Goal: Information Seeking & Learning: Find specific fact

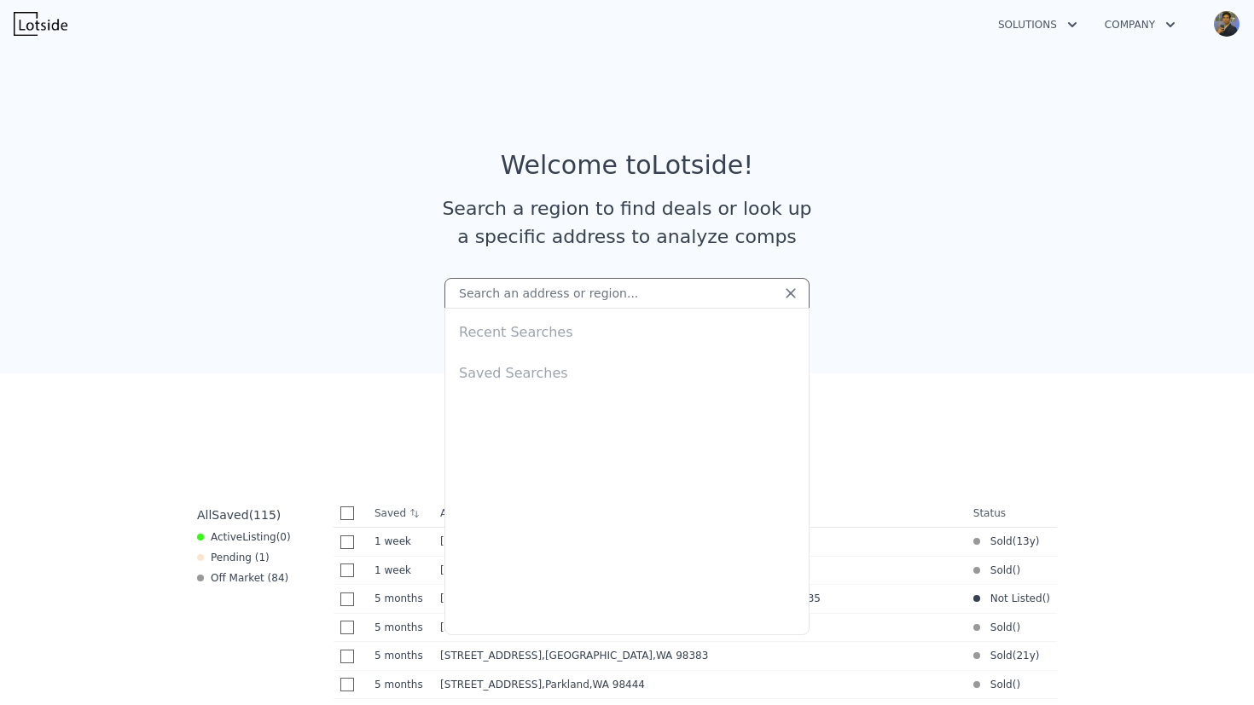
click at [536, 289] on input "text" at bounding box center [626, 293] width 365 height 31
paste input "[STREET_ADDRESS]"
type input "[STREET_ADDRESS]"
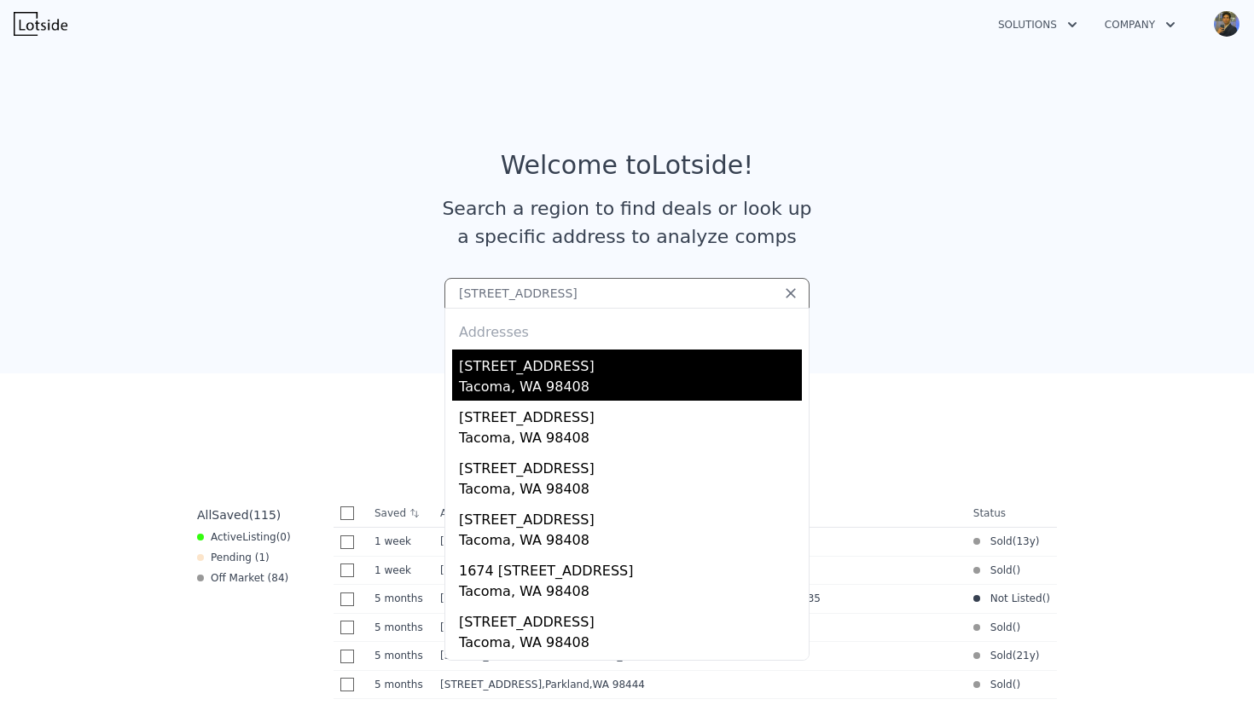
click at [595, 372] on div "[STREET_ADDRESS]" at bounding box center [630, 363] width 343 height 27
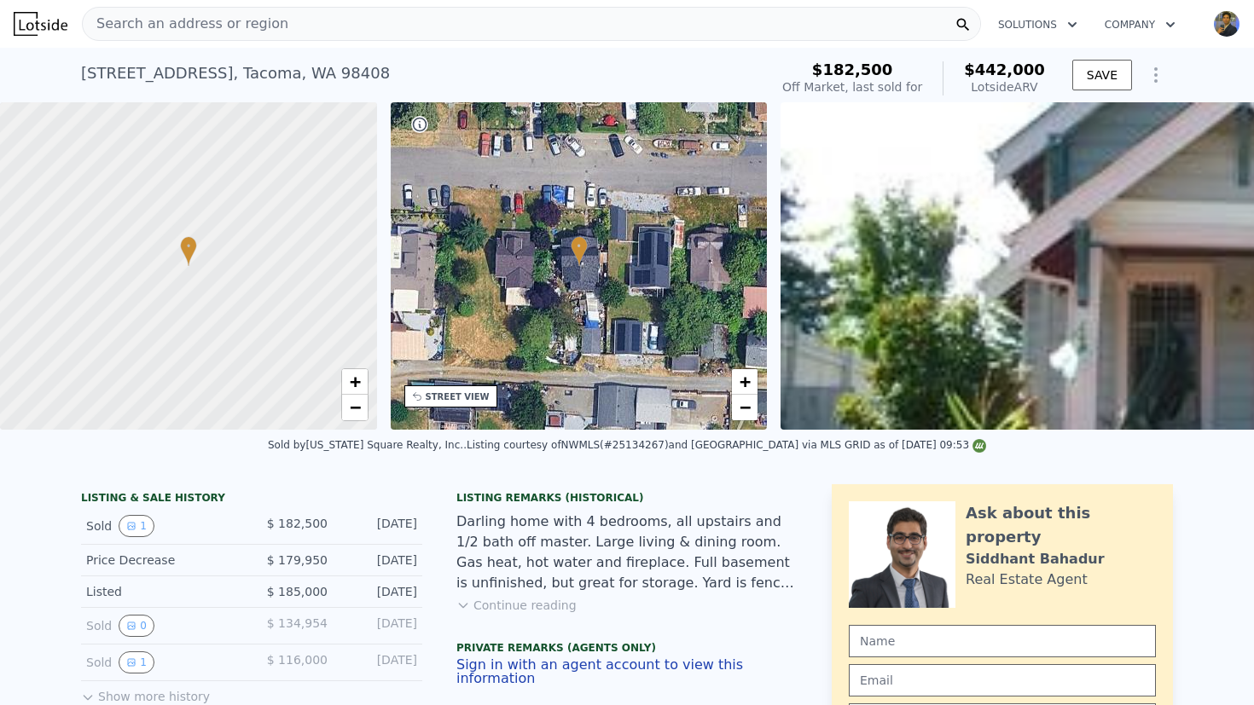
click at [384, 26] on div "Search an address or region" at bounding box center [531, 24] width 899 height 34
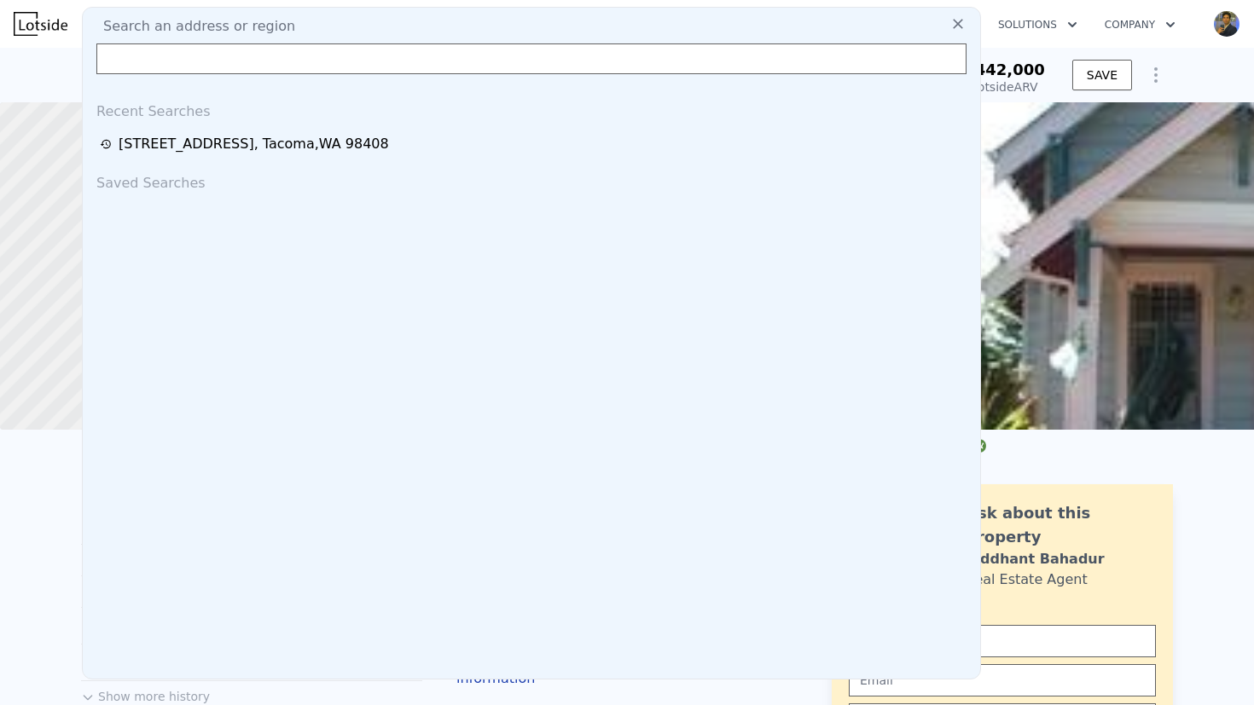
type input "v"
type input "[STREET_ADDRESS][PERSON_NAME]"
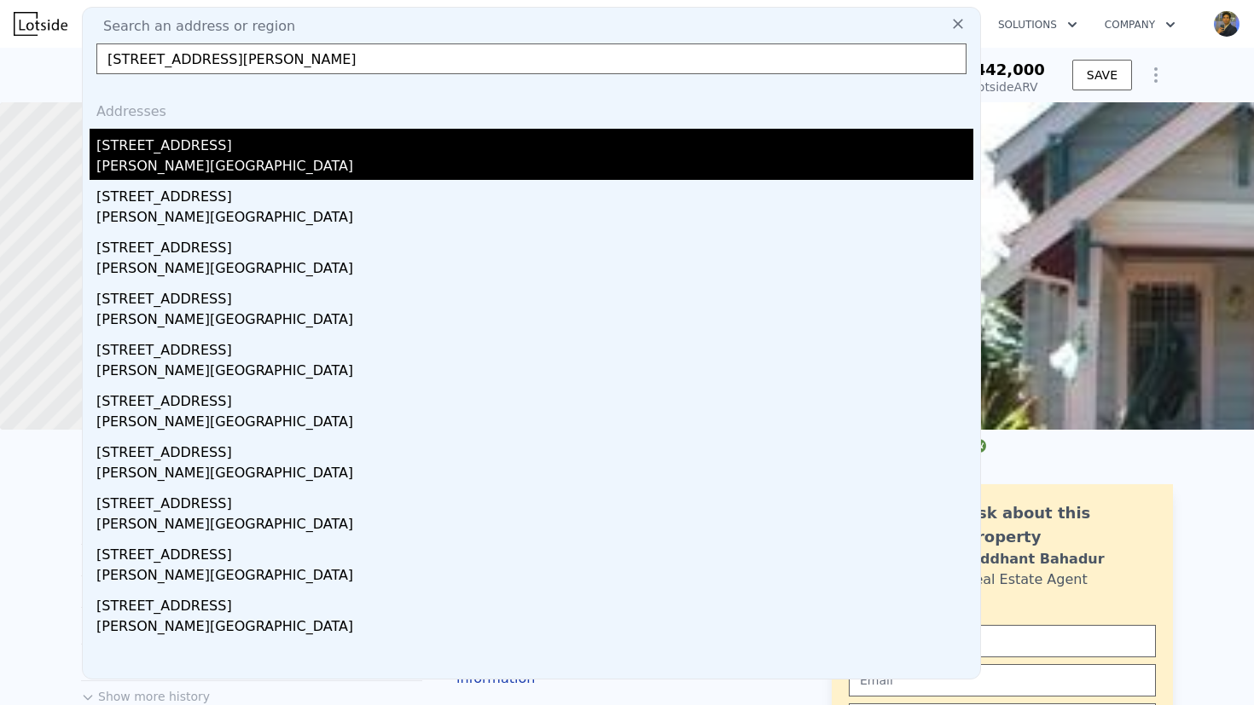
click at [199, 147] on div "[STREET_ADDRESS]" at bounding box center [534, 142] width 877 height 27
